Goal: Information Seeking & Learning: Learn about a topic

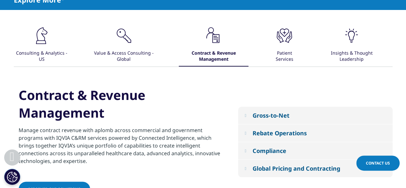
scroll to position [228, 0]
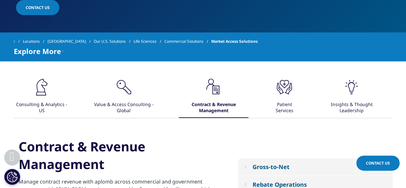
click at [37, 97] on div ".cls-1{fill:#231f20;}" at bounding box center [41, 87] width 19 height 21
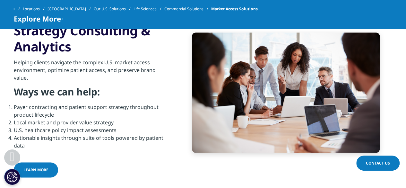
scroll to position [329, 0]
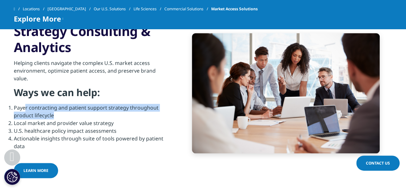
drag, startPoint x: 24, startPoint y: 104, endPoint x: 80, endPoint y: 115, distance: 56.9
click at [80, 115] on li "Payer contracting and patient support strategy throughout product lifecycle" at bounding box center [92, 111] width 156 height 15
click at [79, 115] on li "Payer contracting and patient support strategy throughout product lifecycle" at bounding box center [92, 111] width 156 height 15
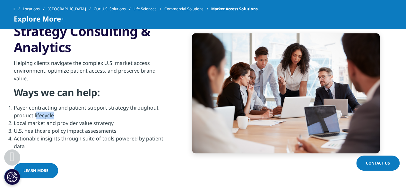
drag, startPoint x: 79, startPoint y: 115, endPoint x: 32, endPoint y: 111, distance: 47.0
click at [34, 111] on li "Payer contracting and patient support strategy throughout product lifecycle" at bounding box center [92, 111] width 156 height 15
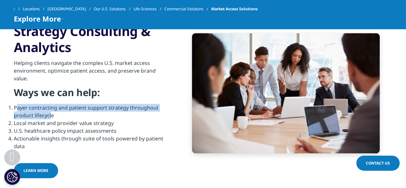
drag, startPoint x: 15, startPoint y: 108, endPoint x: 51, endPoint y: 117, distance: 37.1
click at [51, 117] on li "Payer contracting and patient support strategy throughout product lifecycle" at bounding box center [92, 111] width 156 height 15
click at [51, 116] on li "Payer contracting and patient support strategy throughout product lifecycle" at bounding box center [92, 111] width 156 height 15
drag, startPoint x: 57, startPoint y: 115, endPoint x: 17, endPoint y: 109, distance: 40.9
click at [17, 109] on li "Payer contracting and patient support strategy throughout product lifecycle" at bounding box center [92, 111] width 156 height 15
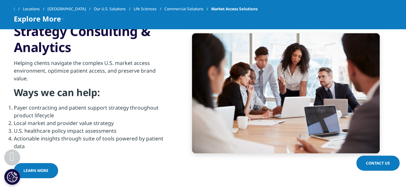
click at [14, 107] on li "Payer contracting and patient support strategy throughout product lifecycle" at bounding box center [92, 111] width 156 height 15
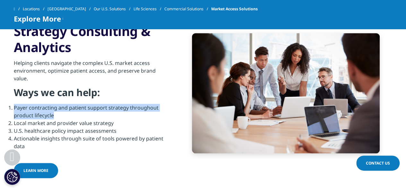
drag, startPoint x: 14, startPoint y: 107, endPoint x: 50, endPoint y: 114, distance: 36.5
click at [50, 114] on li "Payer contracting and patient support strategy throughout product lifecycle" at bounding box center [92, 111] width 156 height 15
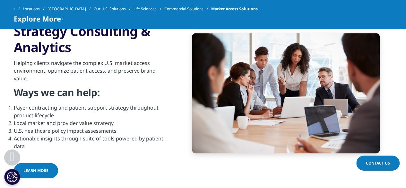
scroll to position [325, 0]
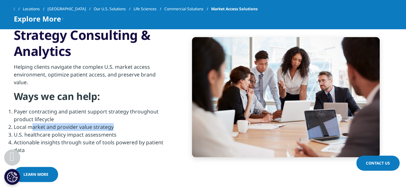
drag, startPoint x: 32, startPoint y: 127, endPoint x: 115, endPoint y: 124, distance: 82.9
click at [115, 124] on li "Local market and provider value strategy" at bounding box center [92, 127] width 156 height 8
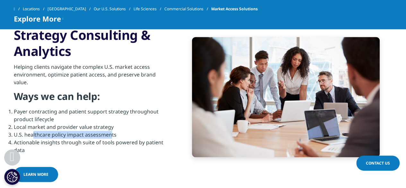
drag, startPoint x: 33, startPoint y: 136, endPoint x: 109, endPoint y: 135, distance: 76.4
click at [109, 135] on li "U.S. healthcare policy impact assessments" at bounding box center [92, 135] width 156 height 8
click at [108, 133] on li "U.S. healthcare policy impact assessments" at bounding box center [92, 135] width 156 height 8
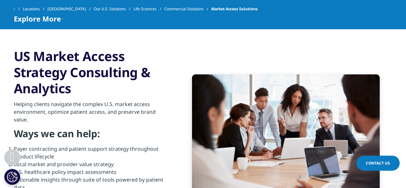
scroll to position [276, 0]
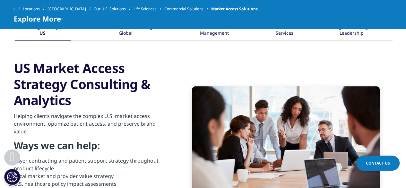
drag, startPoint x: 17, startPoint y: 68, endPoint x: 71, endPoint y: 100, distance: 63.5
click at [71, 100] on h3 "US Market Access Strategy Consulting & Analytics" at bounding box center [92, 84] width 156 height 48
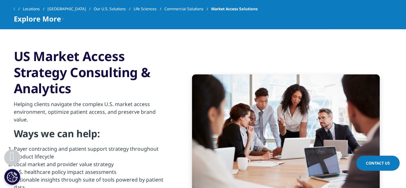
scroll to position [284, 0]
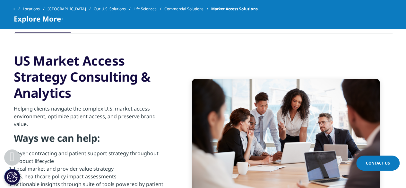
click at [79, 113] on p "Helping clients navigate the complex U.S. market access environment, optimize p…" at bounding box center [92, 118] width 156 height 27
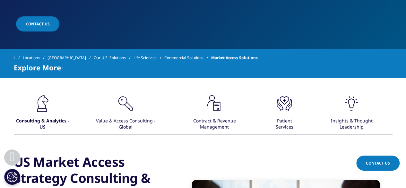
scroll to position [211, 0]
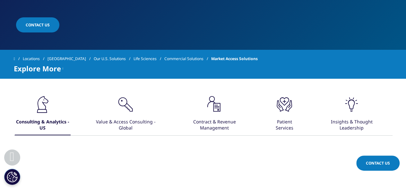
click at [63, 67] on icon at bounding box center [63, 68] width 1 height 8
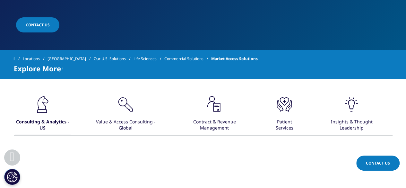
click at [49, 69] on span "Explore More" at bounding box center [37, 68] width 47 height 8
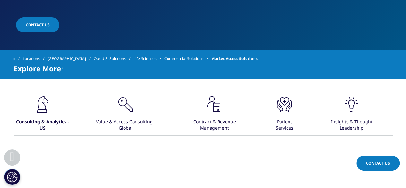
click at [141, 114] on div ".cls-1{fill:#231f20;} Value & Access Consulting - Global" at bounding box center [126, 115] width 70 height 40
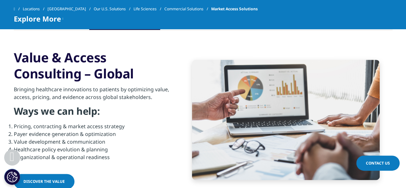
scroll to position [240, 0]
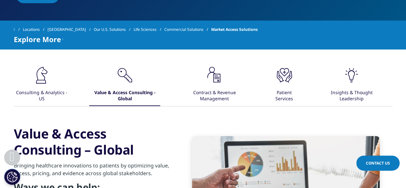
click at [218, 90] on div "Contract & Revenue Management" at bounding box center [214, 96] width 68 height 20
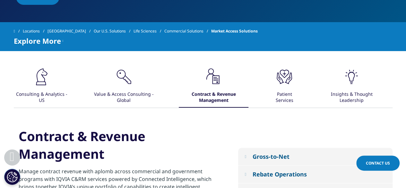
scroll to position [237, 0]
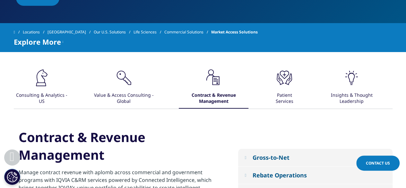
click at [280, 96] on div "Patient Services" at bounding box center [284, 99] width 31 height 20
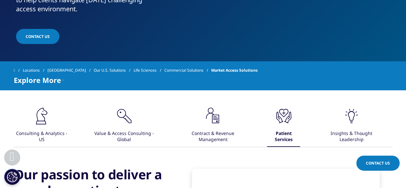
scroll to position [199, 0]
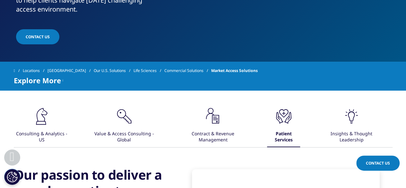
click at [350, 136] on div "Insights & Thought Leadership" at bounding box center [351, 137] width 63 height 20
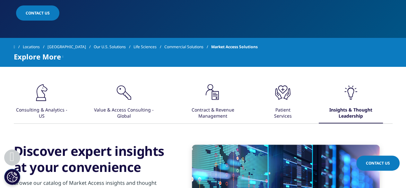
scroll to position [223, 0]
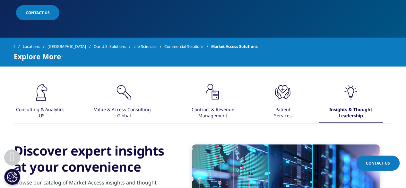
click at [37, 103] on div "Consulting & Analytics - US" at bounding box center [42, 113] width 54 height 20
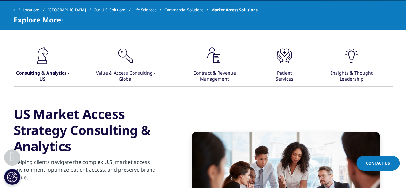
scroll to position [260, 0]
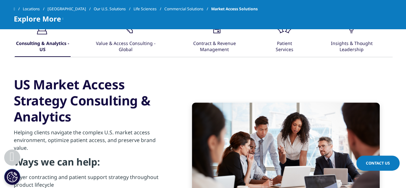
drag, startPoint x: 15, startPoint y: 82, endPoint x: 80, endPoint y: 124, distance: 77.4
click at [80, 124] on h3 "US Market Access Strategy Consulting & Analytics" at bounding box center [92, 100] width 156 height 48
copy h3 "US Market Access Strategy Consulting & Analytics"
click at [126, 43] on div "Value & Access Consulting - Global" at bounding box center [126, 47] width 70 height 20
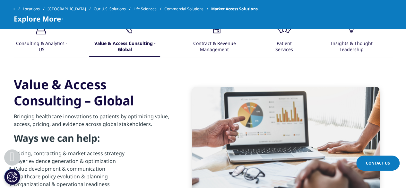
drag, startPoint x: 15, startPoint y: 82, endPoint x: 80, endPoint y: 102, distance: 67.1
click at [80, 102] on h3 "Value & Access Consulting – Global" at bounding box center [92, 92] width 156 height 32
copy h3 "Value & Access Consulting"
click at [214, 36] on div ".cls-1{fill:#231f20;}" at bounding box center [214, 26] width 19 height 21
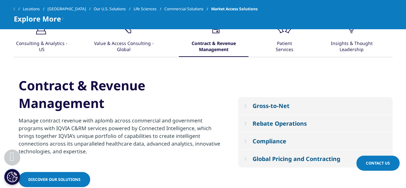
drag, startPoint x: 22, startPoint y: 84, endPoint x: 109, endPoint y: 101, distance: 88.6
click at [109, 101] on h2 "Contract & Revenue Management" at bounding box center [121, 96] width 205 height 40
copy h2 "Contract & Revenue Management"
click at [280, 40] on div "Patient Services" at bounding box center [284, 47] width 31 height 20
